Goal: Transaction & Acquisition: Purchase product/service

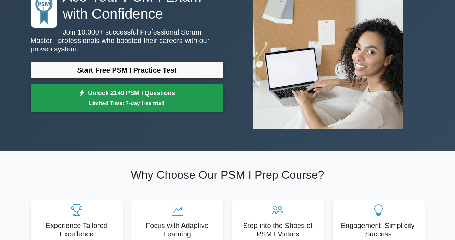
click at [164, 92] on link "Unlock 2149 PSM I Questions Limited Time: 7-day free trial!" at bounding box center [127, 98] width 193 height 28
